Goal: Find specific page/section: Find specific page/section

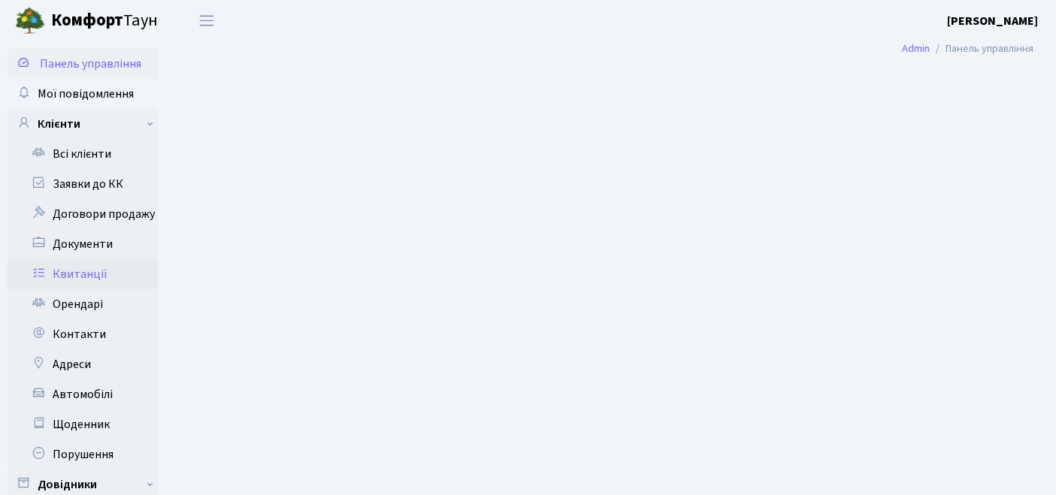
click at [86, 273] on link "Квитанції" at bounding box center [83, 274] width 150 height 30
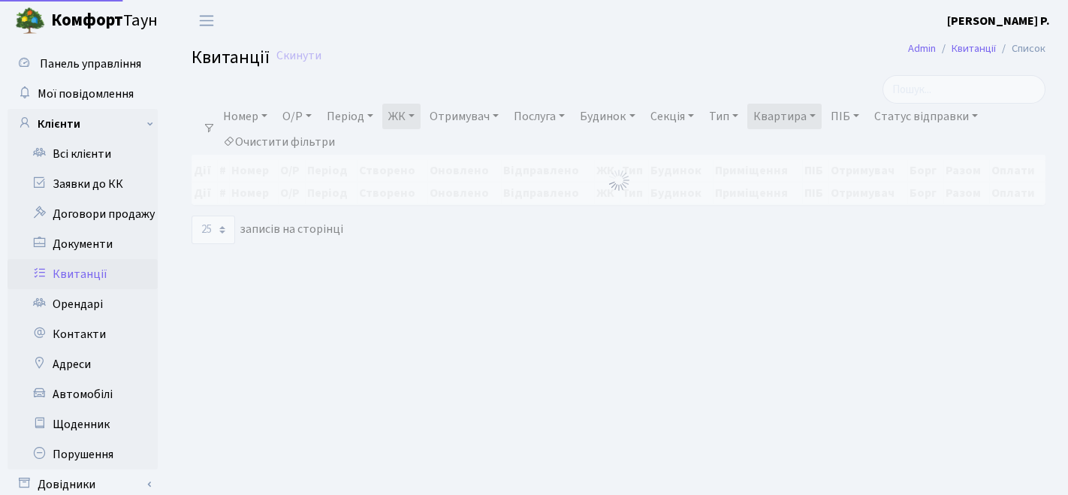
select select "25"
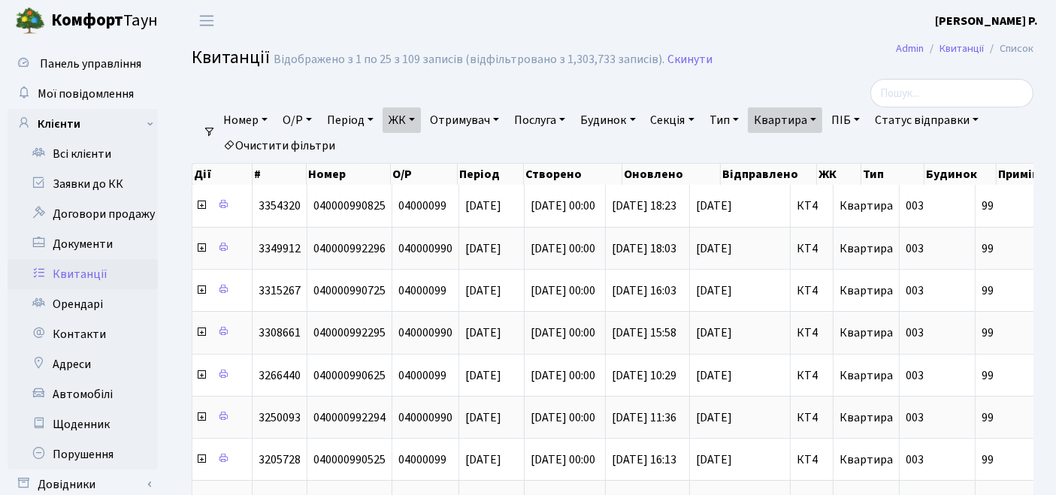
click at [778, 121] on link "Квартира" at bounding box center [784, 120] width 74 height 26
click at [301, 145] on link "Очистити фільтри" at bounding box center [279, 146] width 124 height 26
select select
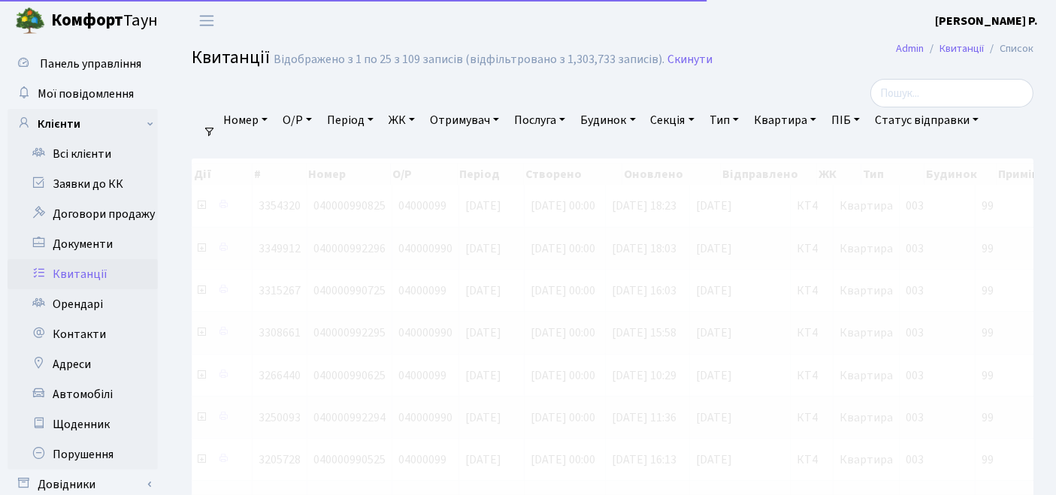
click at [409, 123] on link "ЖК" at bounding box center [401, 120] width 38 height 26
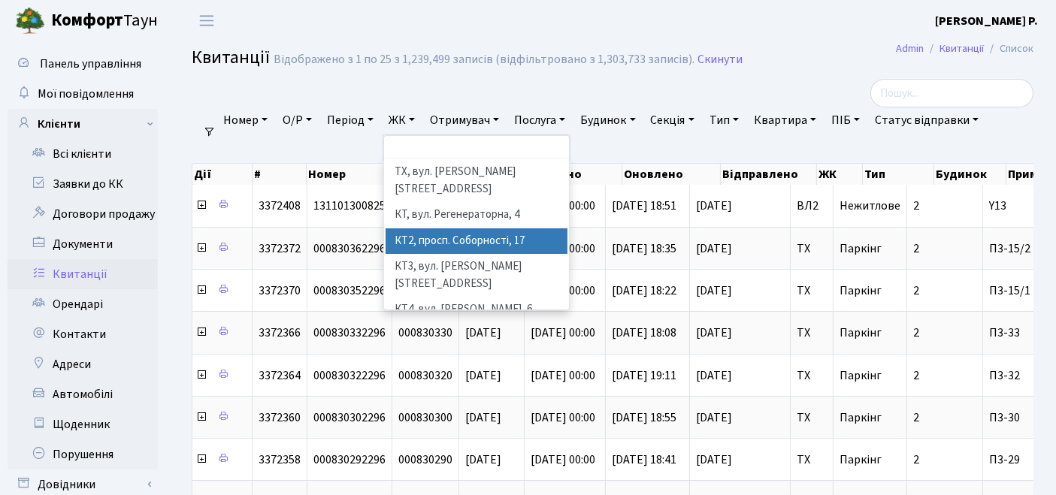
click at [426, 228] on li "КТ2, просп. Соборності, 17" at bounding box center [476, 241] width 183 height 26
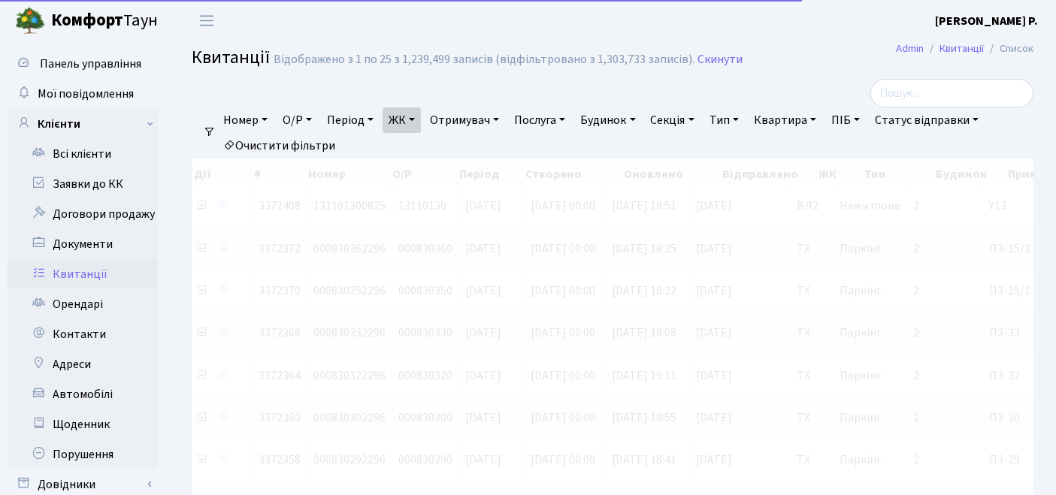
click at [809, 119] on link "Квартира" at bounding box center [784, 120] width 74 height 26
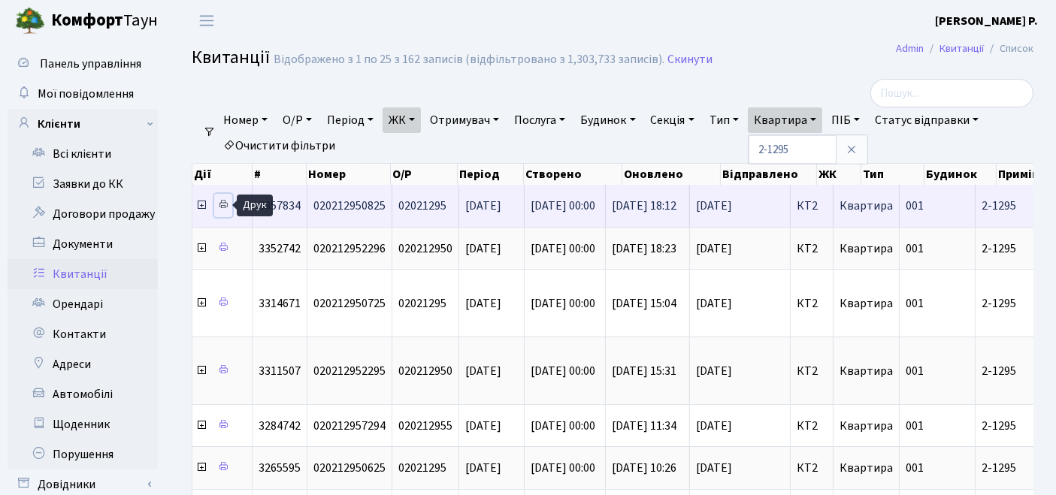
click at [225, 205] on icon at bounding box center [223, 204] width 11 height 11
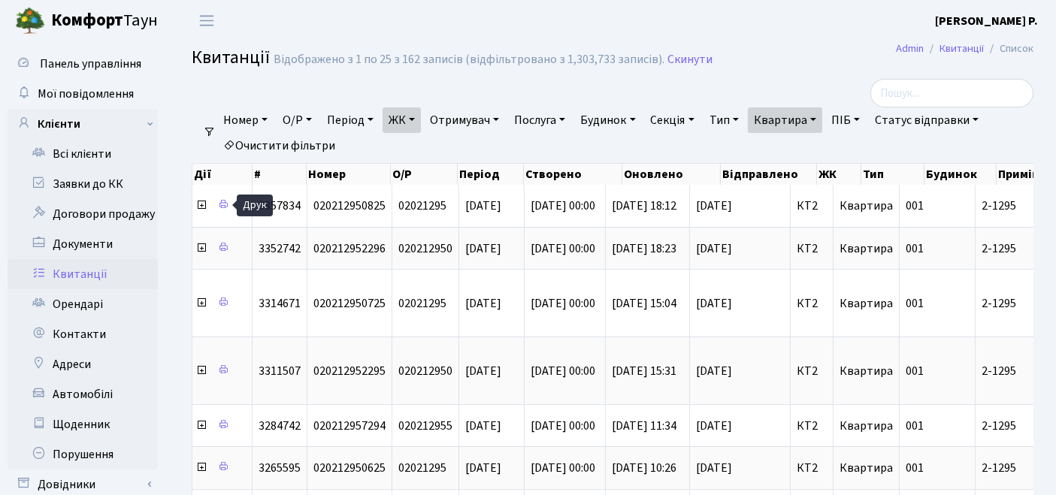
click at [812, 120] on link "Квартира" at bounding box center [784, 120] width 74 height 26
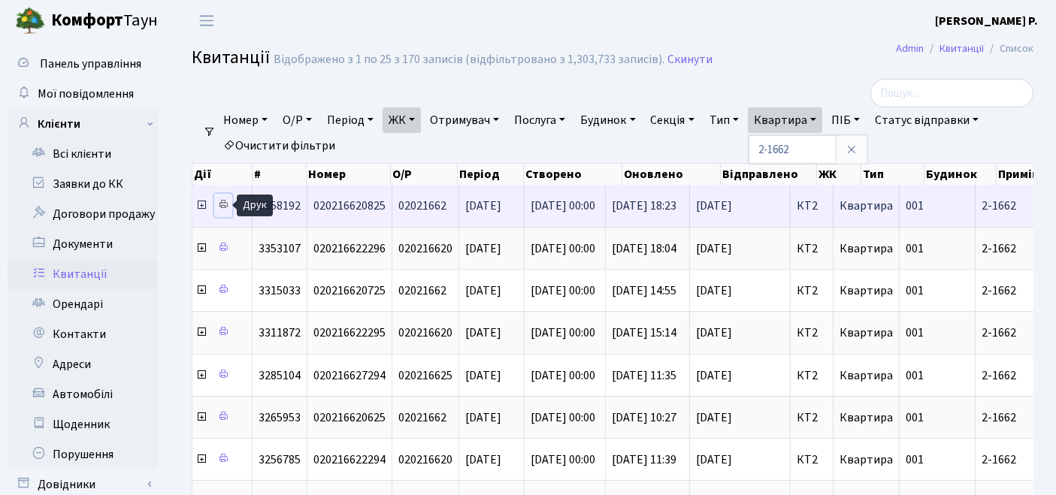
click at [222, 204] on icon at bounding box center [223, 204] width 11 height 11
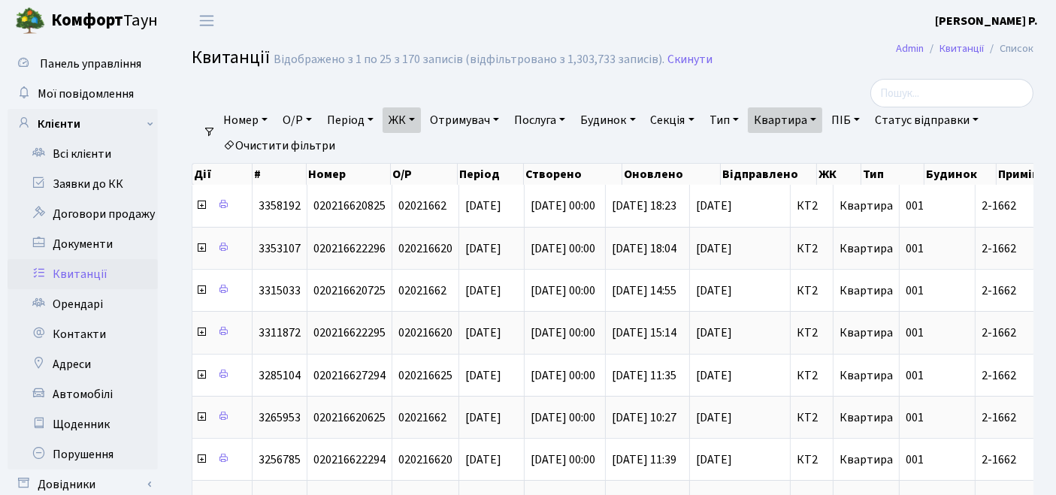
click at [792, 127] on link "Квартира" at bounding box center [784, 120] width 74 height 26
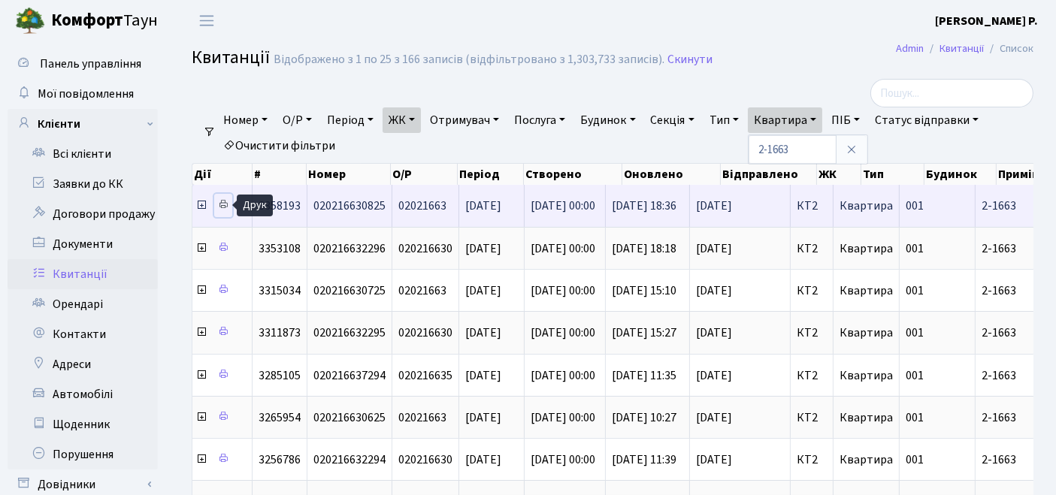
click at [225, 202] on icon at bounding box center [223, 204] width 11 height 11
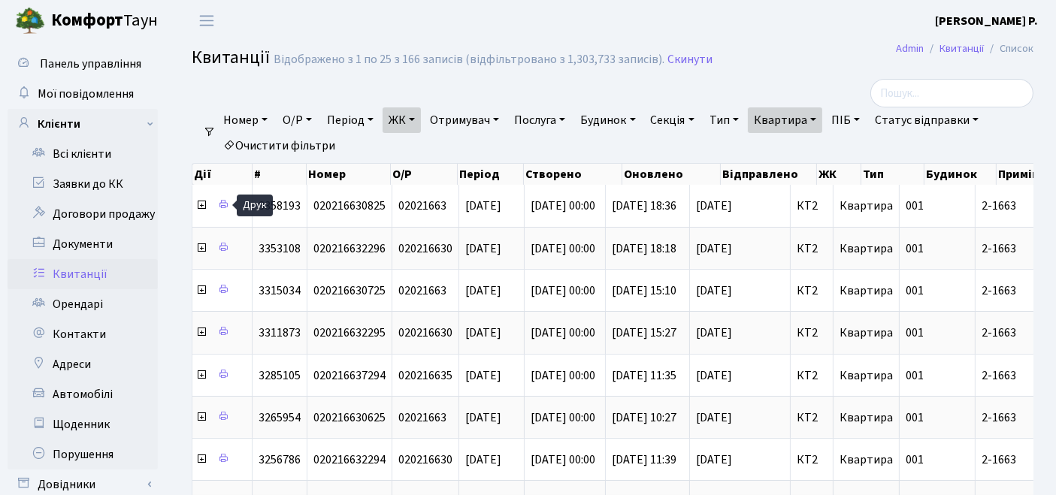
click at [802, 126] on link "Квартира" at bounding box center [784, 120] width 74 height 26
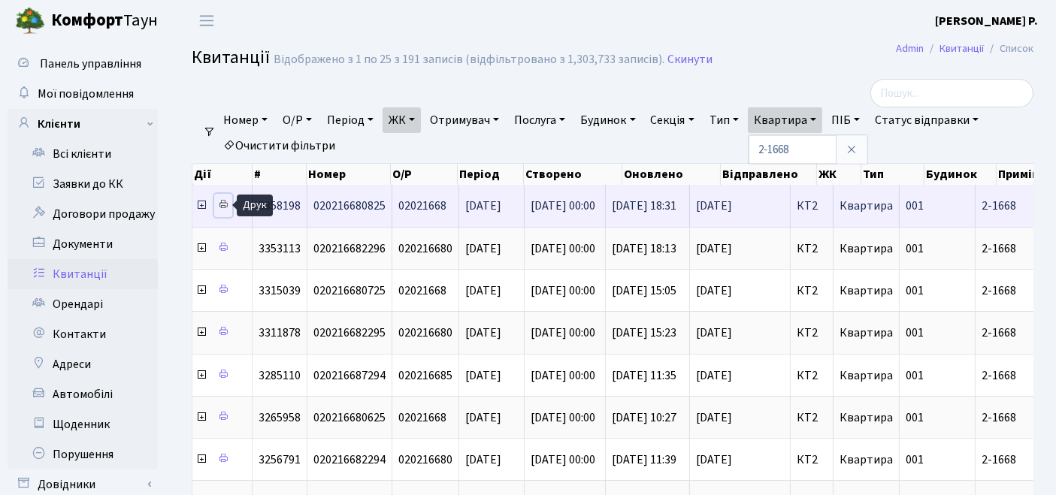
click at [219, 204] on icon at bounding box center [223, 204] width 11 height 11
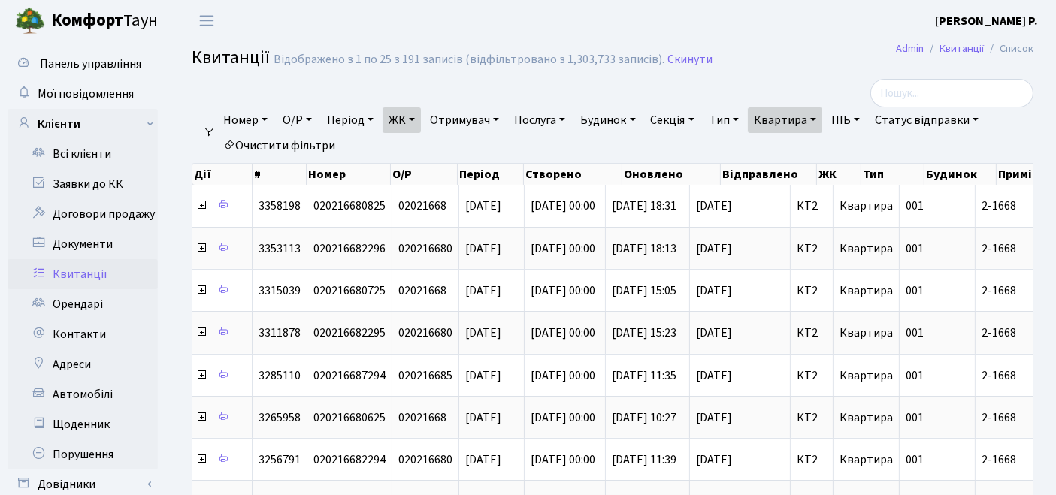
click at [787, 120] on link "Квартира" at bounding box center [784, 120] width 74 height 26
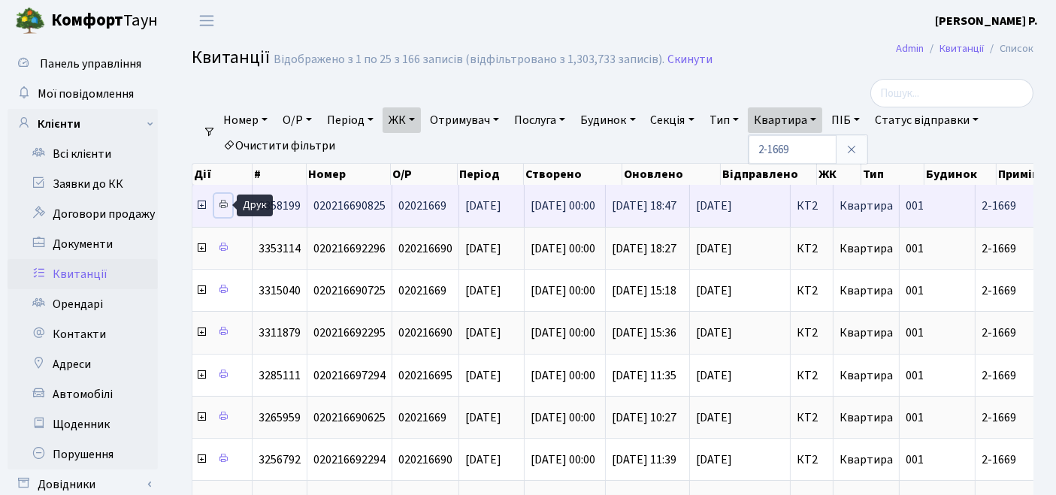
click at [219, 203] on icon at bounding box center [223, 204] width 11 height 11
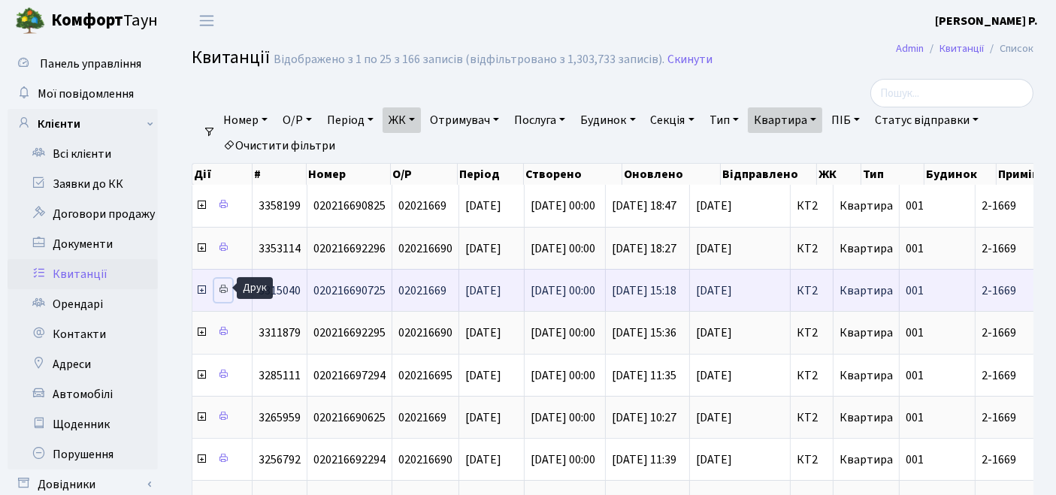
click at [219, 285] on icon at bounding box center [223, 289] width 11 height 11
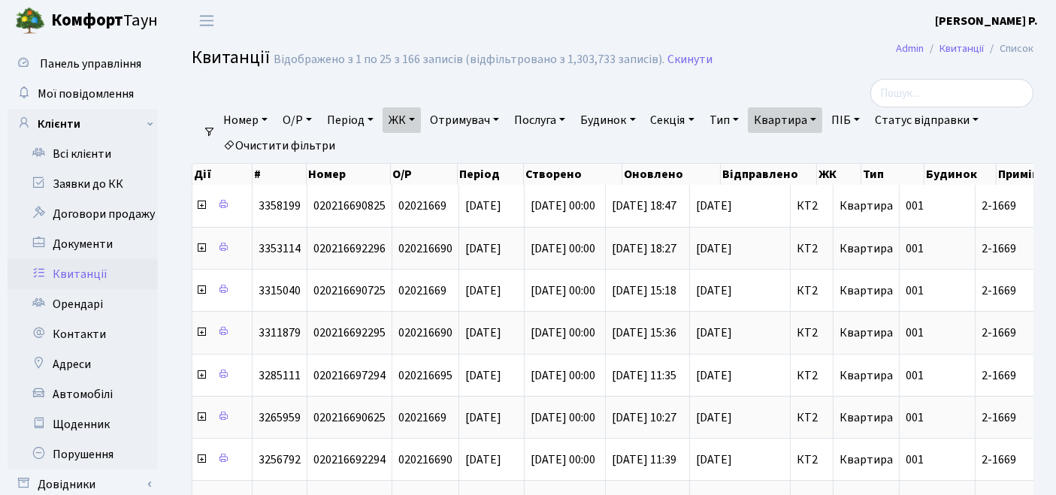
click at [786, 130] on link "Квартира" at bounding box center [784, 120] width 74 height 26
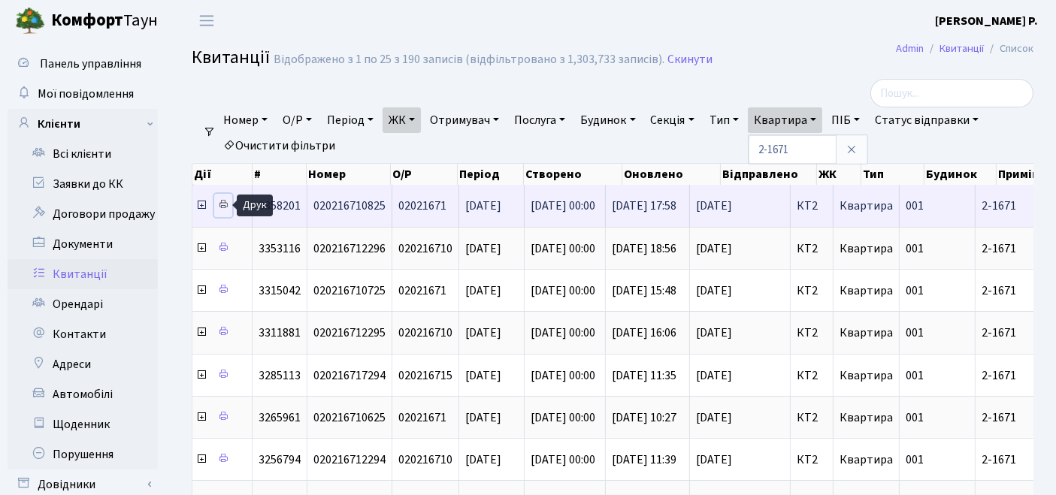
click at [222, 203] on icon at bounding box center [223, 204] width 11 height 11
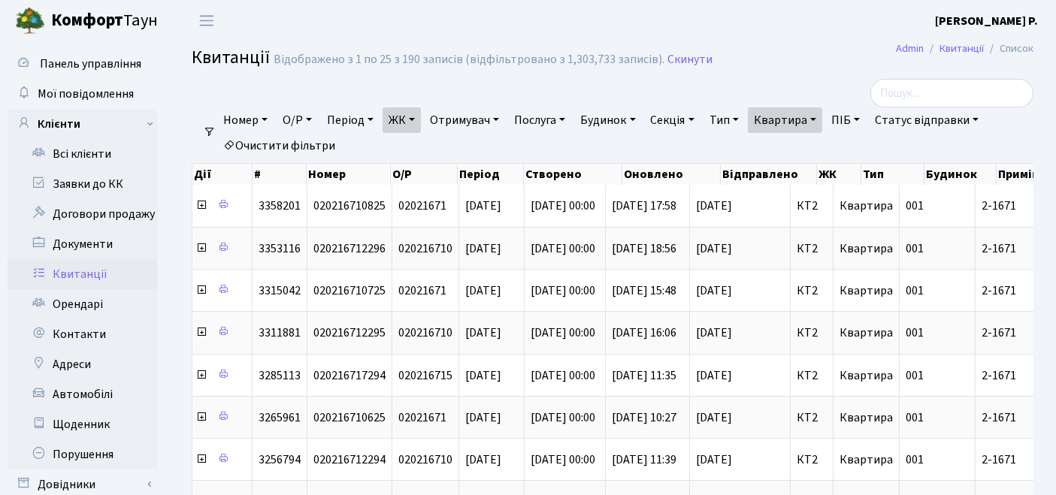
click at [788, 125] on link "Квартира" at bounding box center [784, 120] width 74 height 26
type input "2-1676"
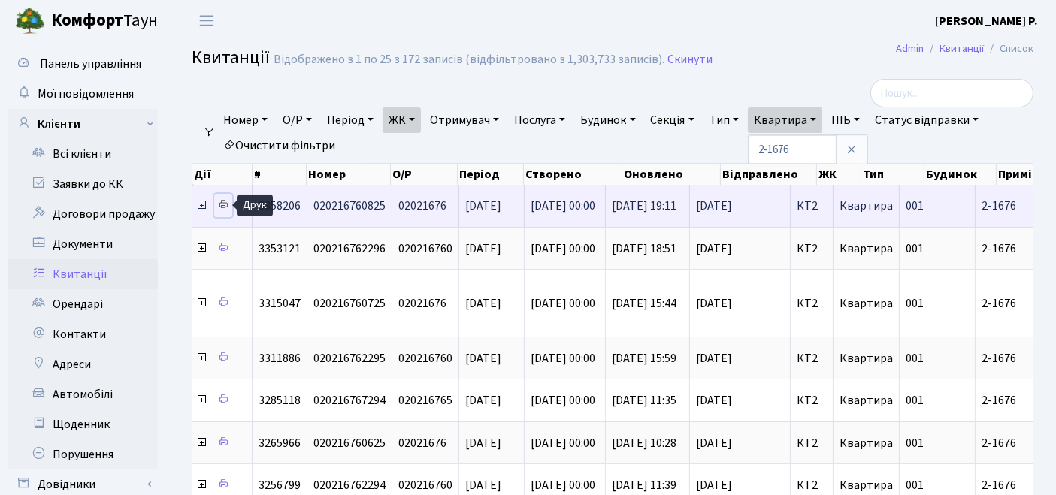
click at [225, 205] on icon at bounding box center [223, 204] width 11 height 11
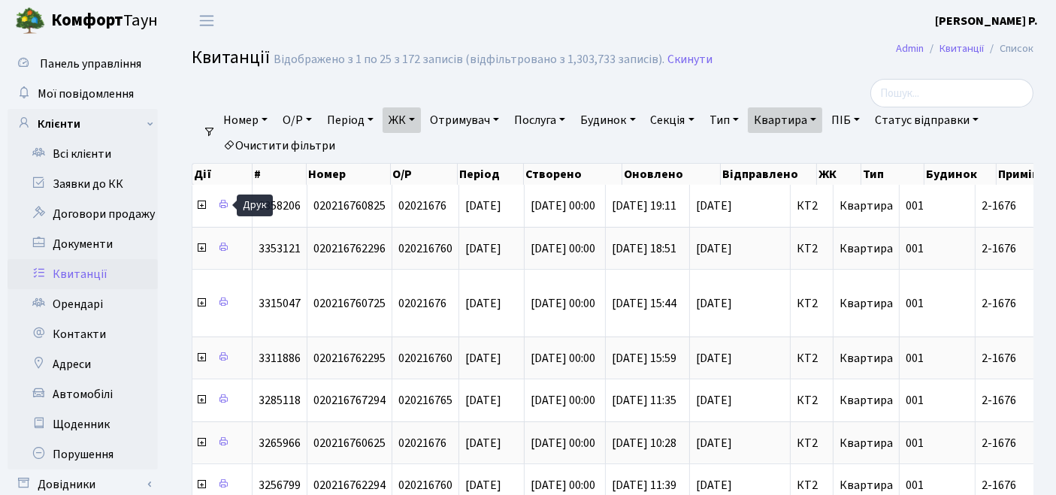
click at [291, 142] on link "Очистити фільтри" at bounding box center [279, 146] width 124 height 26
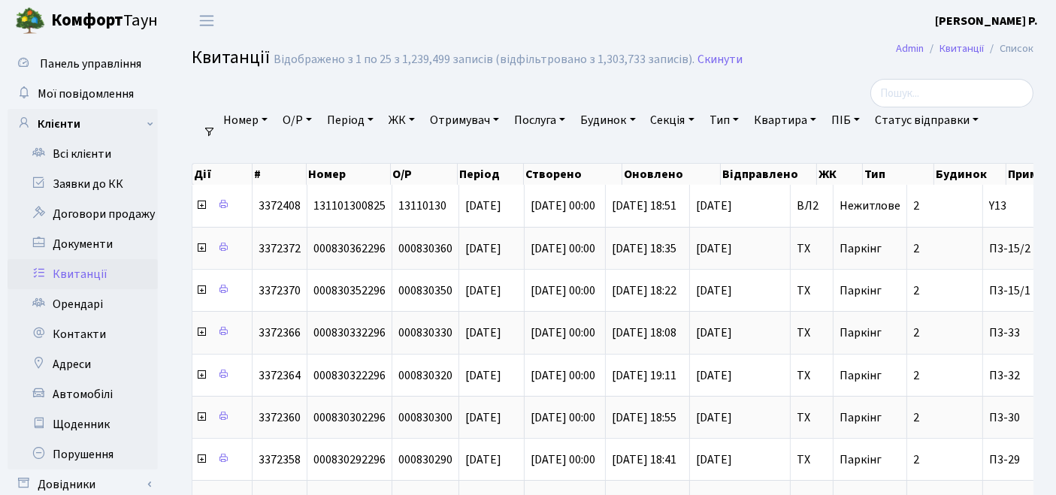
click at [411, 119] on link "ЖК" at bounding box center [401, 120] width 38 height 26
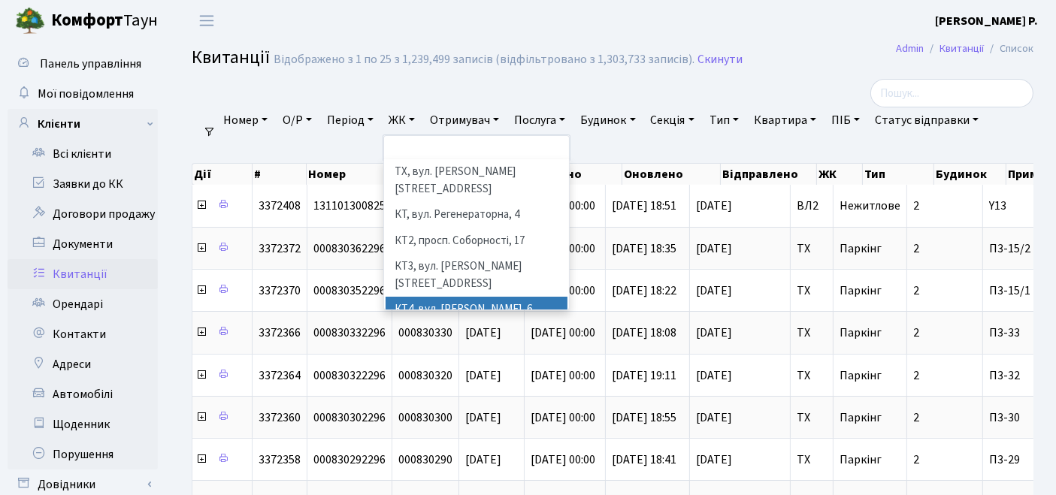
click at [433, 297] on li "КТ4, вул. Юрія Липи, 6" at bounding box center [476, 310] width 183 height 26
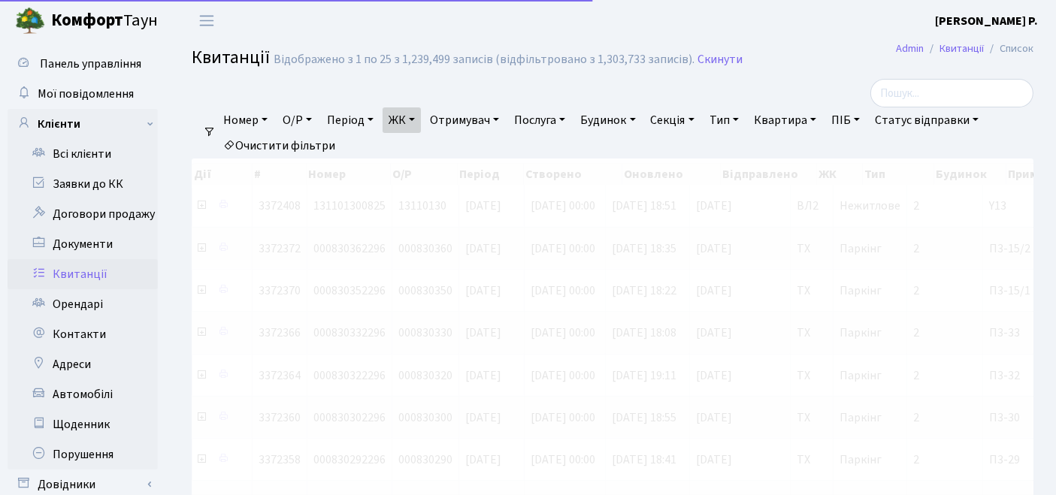
click at [795, 114] on link "Квартира" at bounding box center [784, 120] width 74 height 26
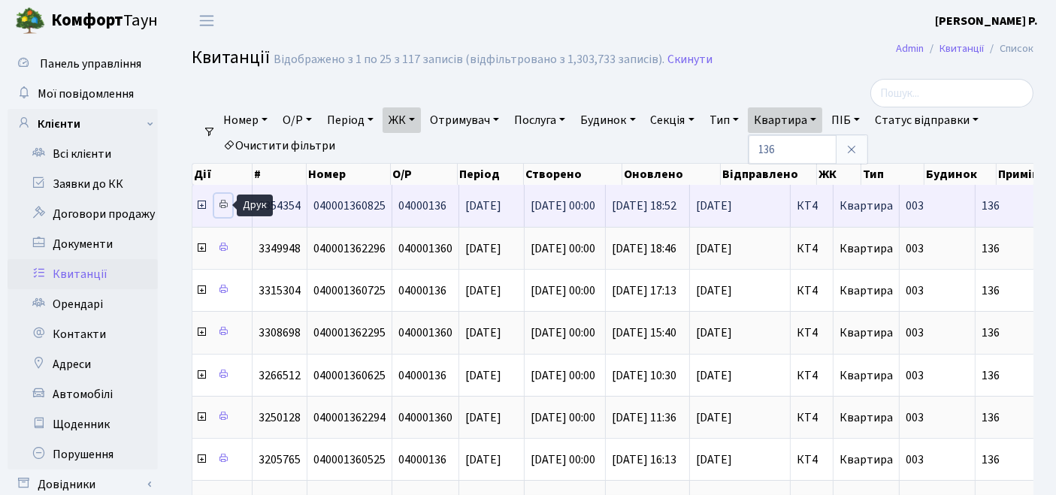
click at [228, 204] on icon at bounding box center [223, 204] width 11 height 11
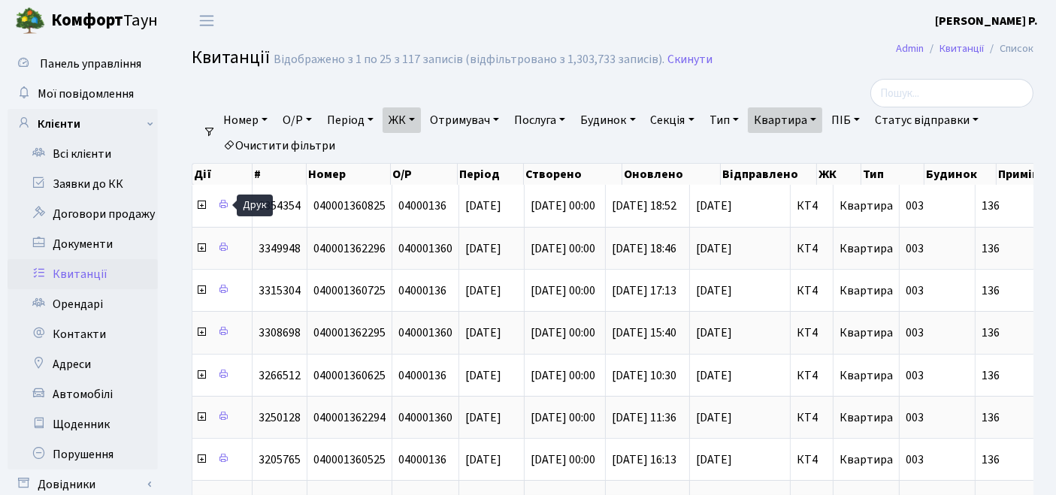
click at [808, 123] on link "Квартира" at bounding box center [784, 120] width 74 height 26
drag, startPoint x: 796, startPoint y: 149, endPoint x: 766, endPoint y: 150, distance: 29.3
click at [766, 150] on ul "Номер О/Р Період 24.09.2025 - 24.09.2025 ЖК ТХ, вул. Ділова, 1/2 КТ, вул. Реген…" at bounding box center [618, 132] width 805 height 51
click at [791, 128] on link "Квартира" at bounding box center [784, 120] width 74 height 26
type input "120"
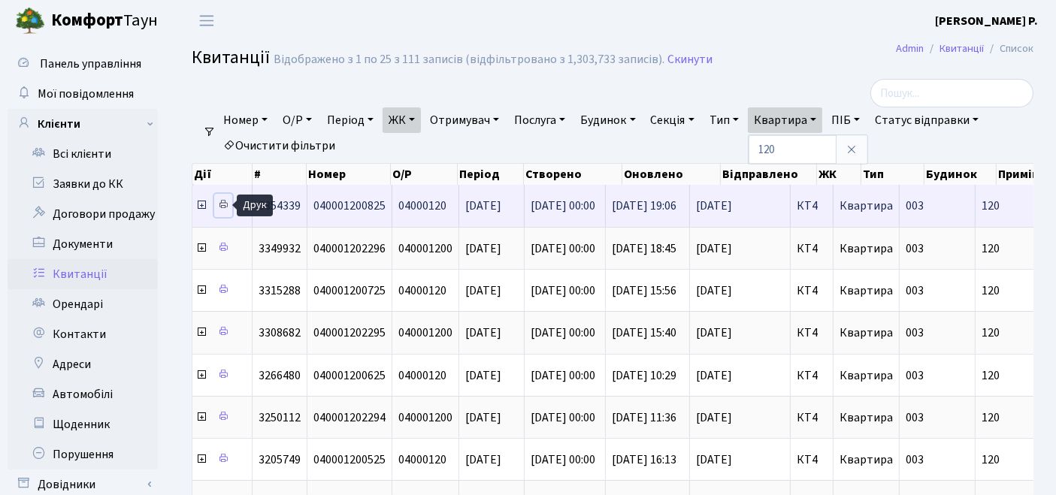
click at [216, 196] on link at bounding box center [223, 205] width 18 height 23
